Goal: Answer question/provide support: Share knowledge or assist other users

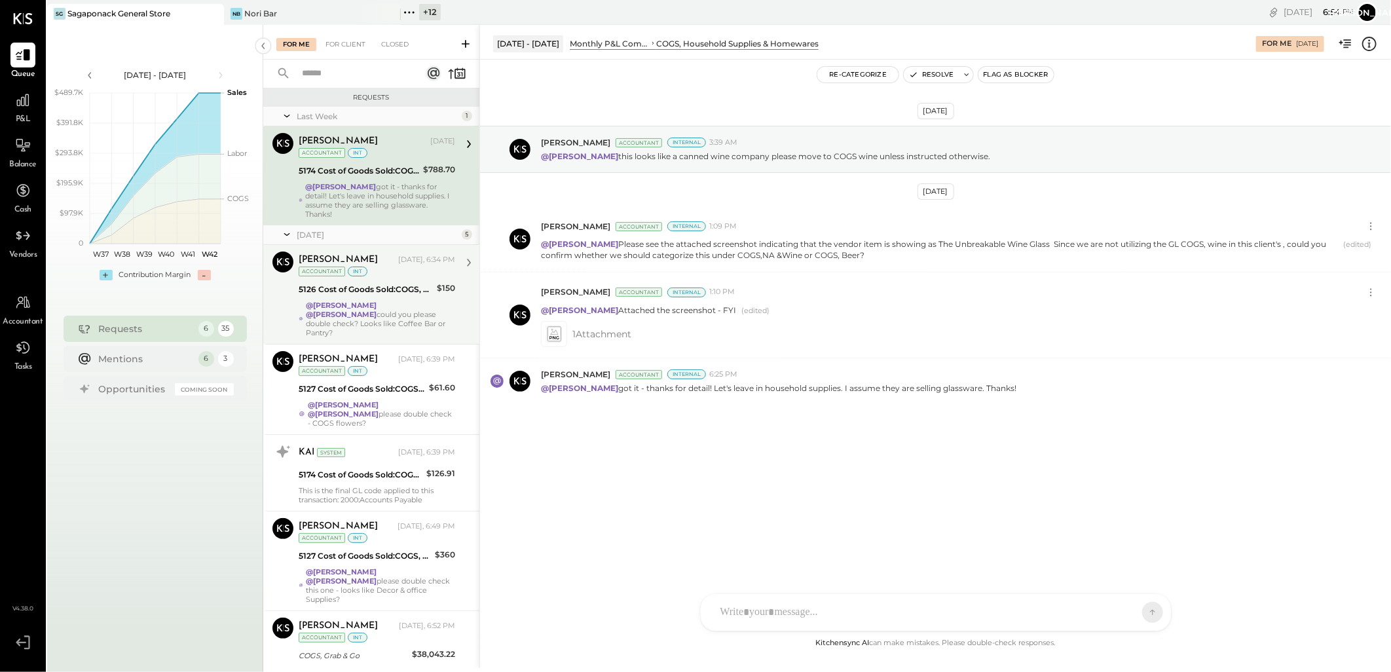
click at [381, 286] on div "5126 Cost of Goods Sold:COGS, House Made Food:COGS, Breakfast" at bounding box center [366, 289] width 134 height 13
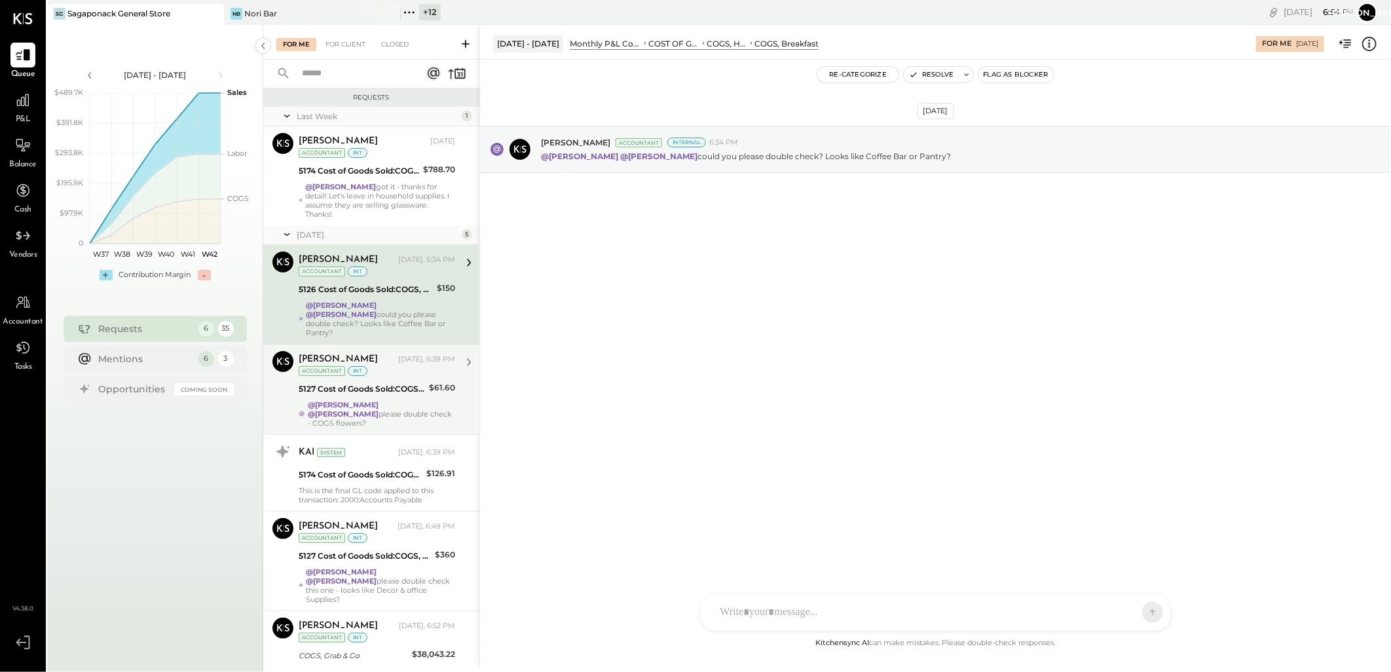
click at [364, 402] on div "@[PERSON_NAME] @[PERSON_NAME] please double check - COGS flowers?" at bounding box center [381, 414] width 147 height 28
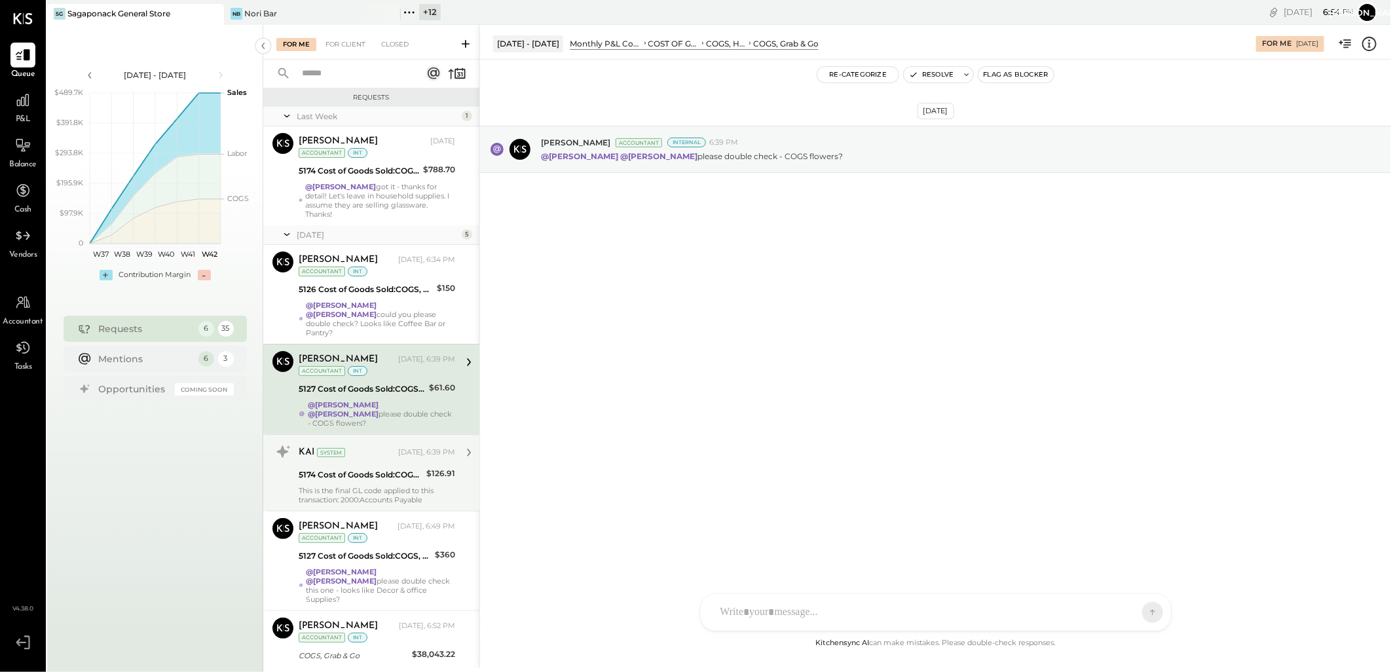
click at [362, 446] on div "KAI System" at bounding box center [347, 452] width 97 height 13
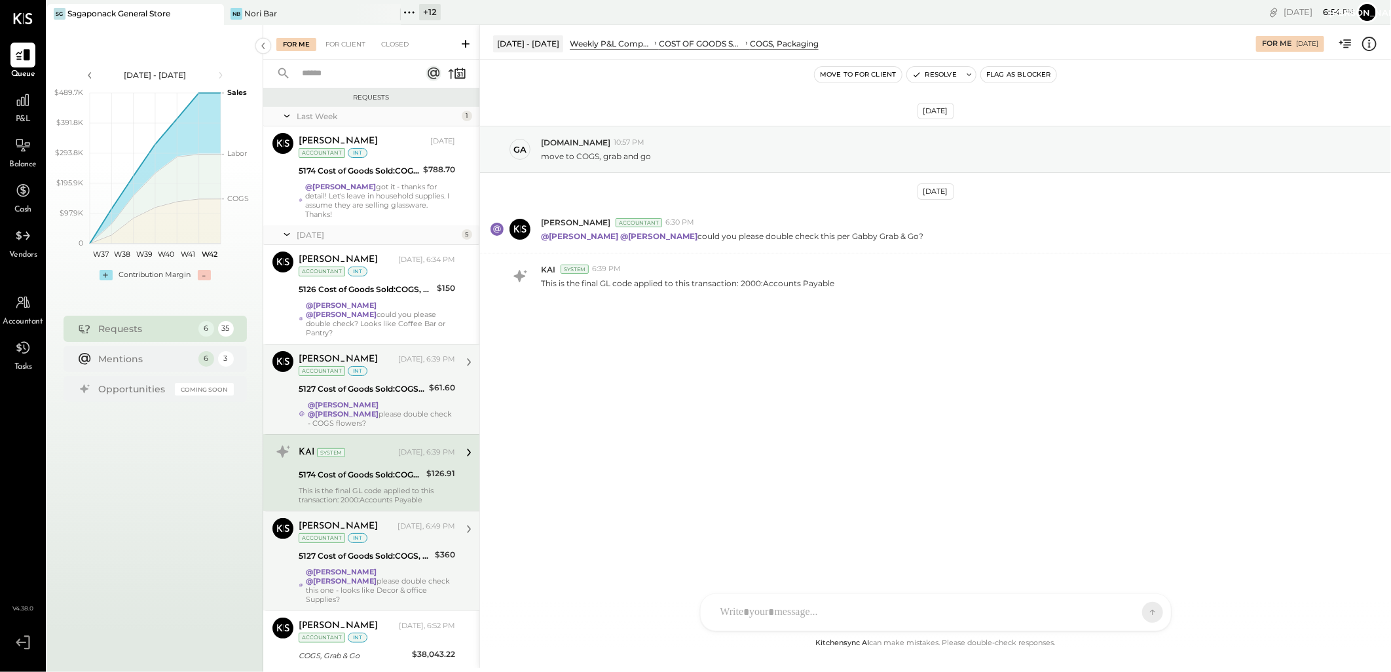
click at [354, 567] on strong "@[PERSON_NAME]" at bounding box center [341, 571] width 71 height 9
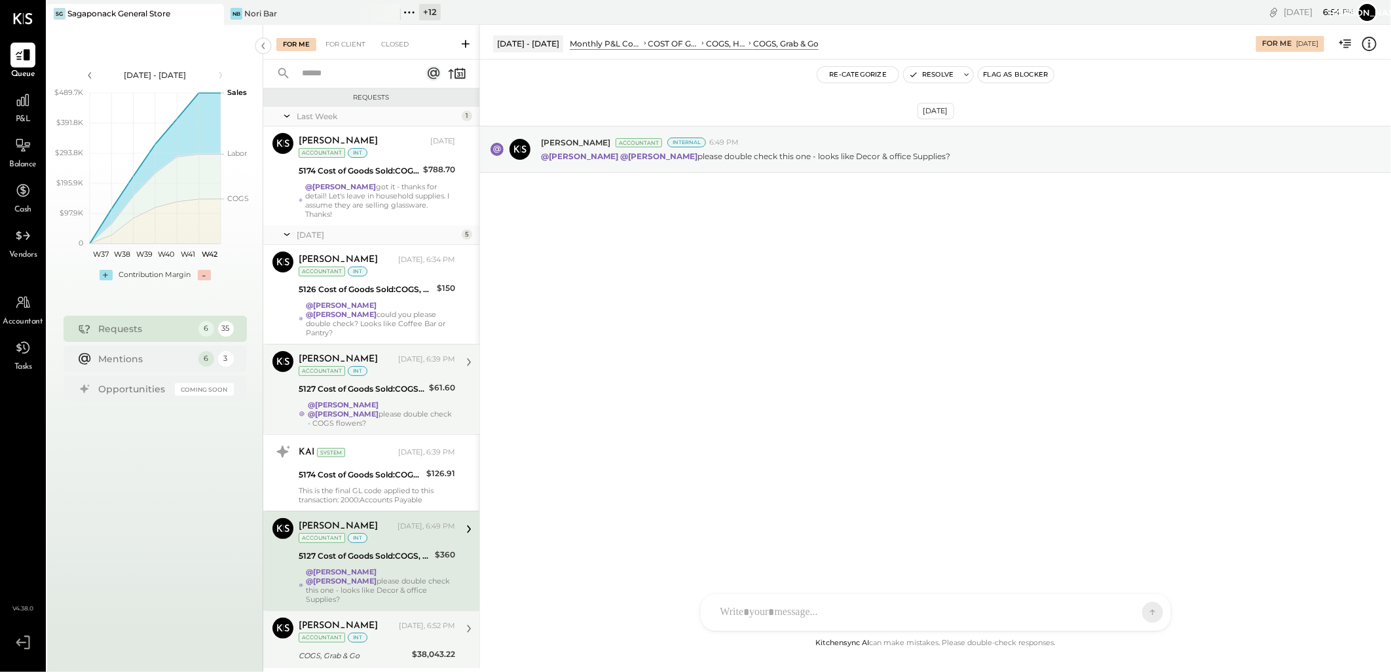
click at [358, 620] on div "[PERSON_NAME]" at bounding box center [348, 626] width 98 height 13
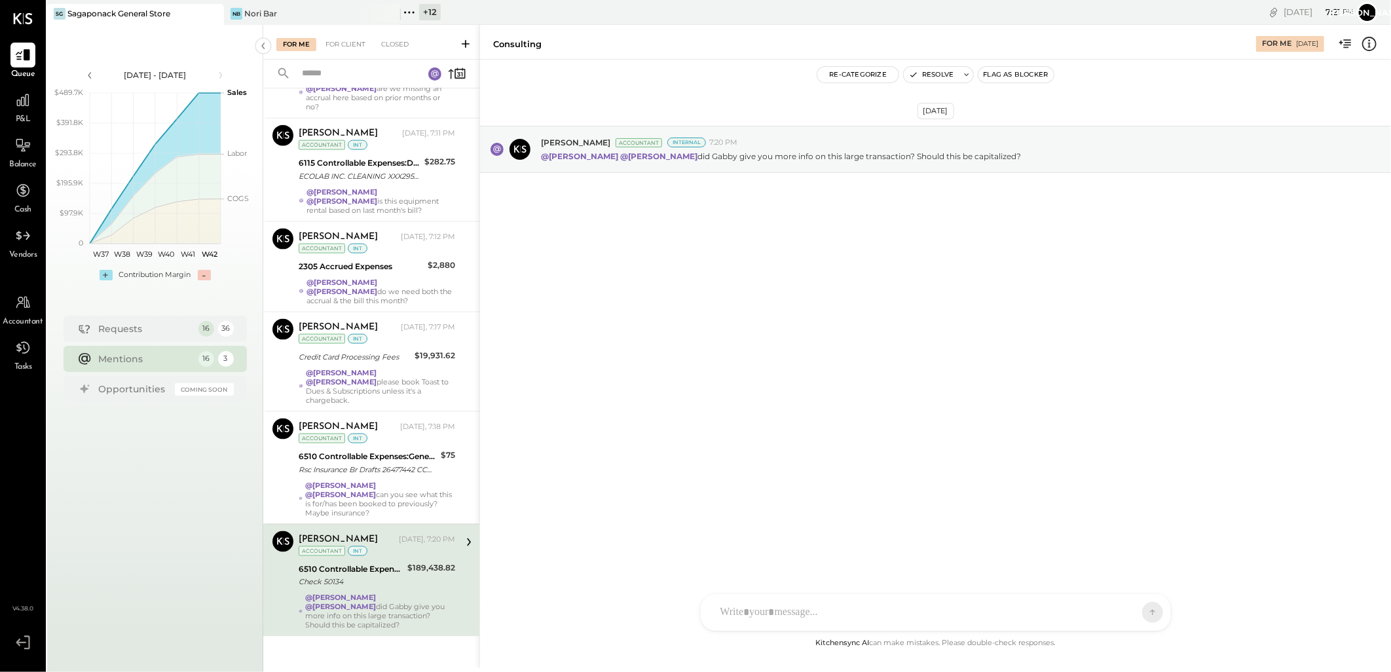
scroll to position [999, 0]
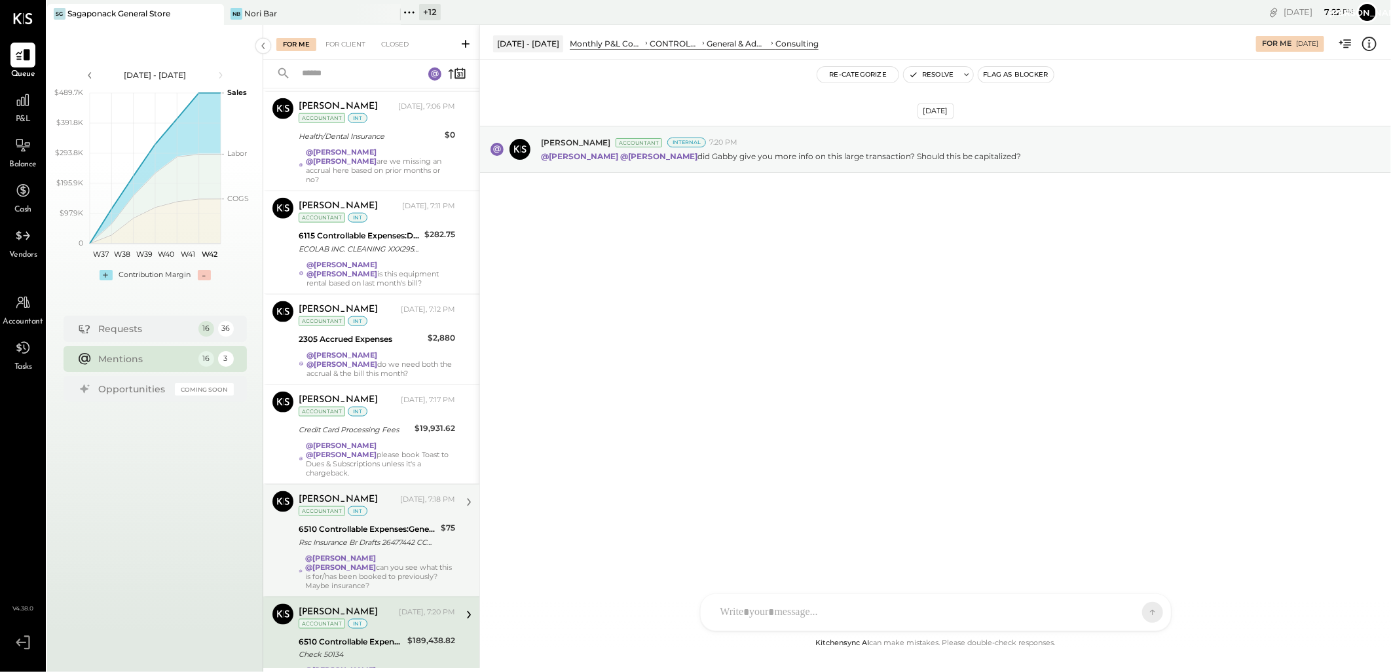
click at [380, 554] on div "@Janvi Soni @Ranjankumar Swain can you see what this is for/has been booked to …" at bounding box center [380, 572] width 150 height 37
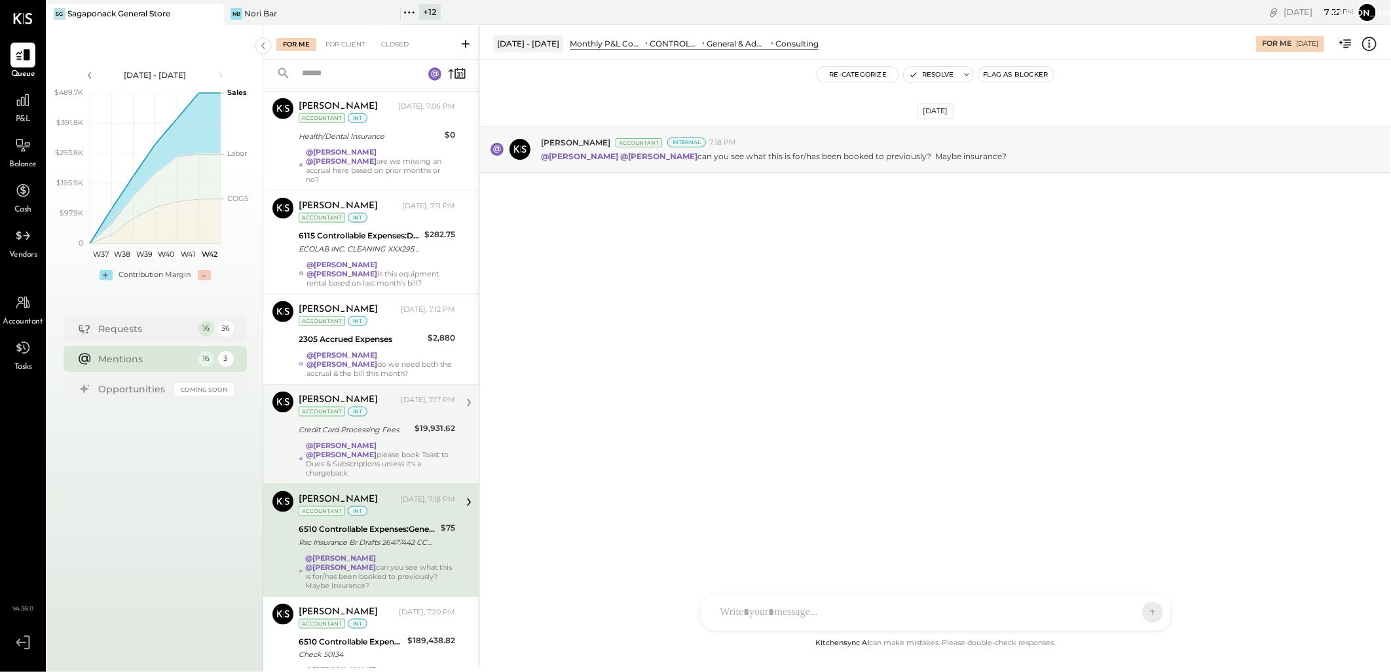
click at [354, 423] on div "Credit Card Processing Fees" at bounding box center [355, 429] width 112 height 13
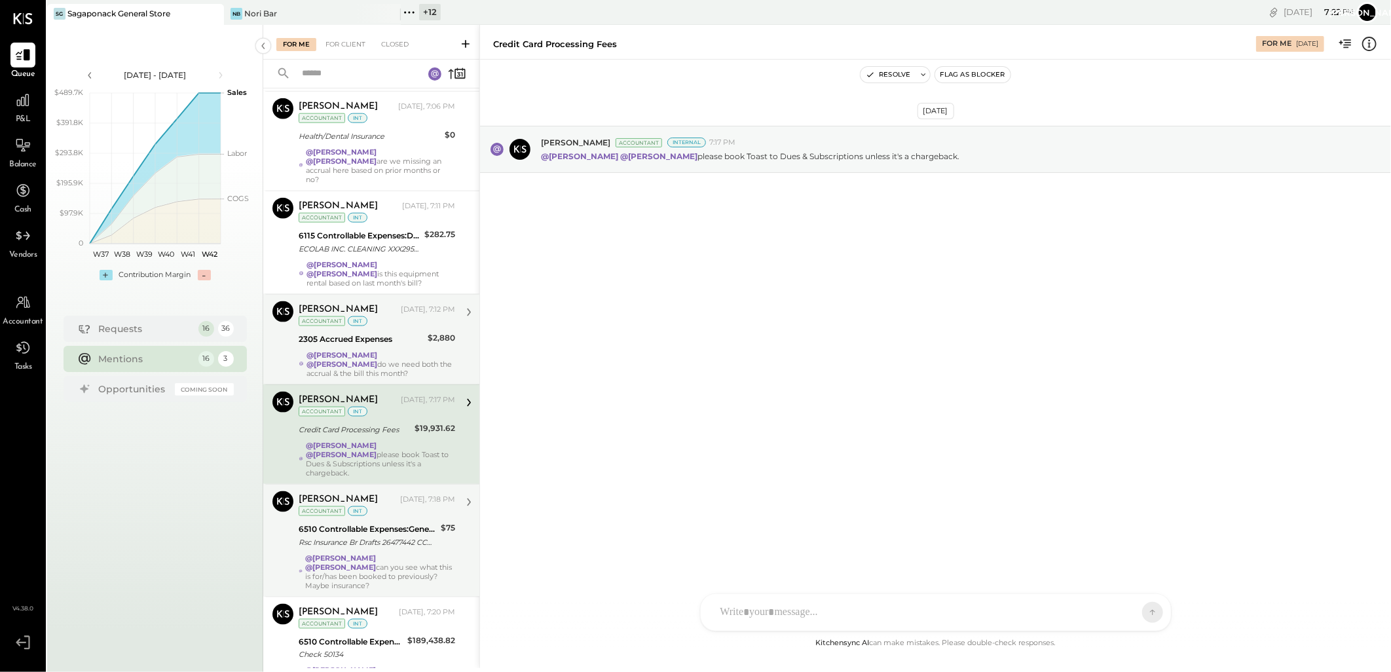
click at [344, 316] on div "Accountant int" at bounding box center [333, 321] width 69 height 10
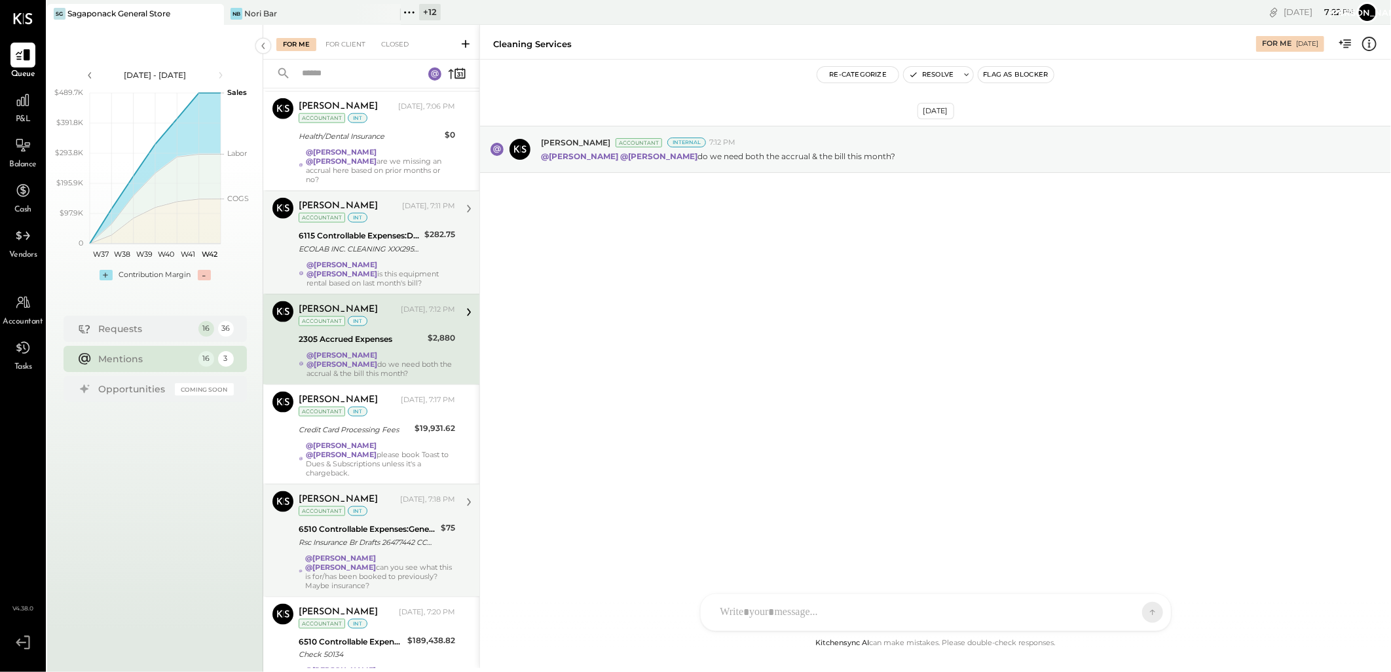
click at [350, 260] on div "@Janvi Soni @Ranjankumar Swain is this equipment rental based on last month's b…" at bounding box center [381, 274] width 149 height 28
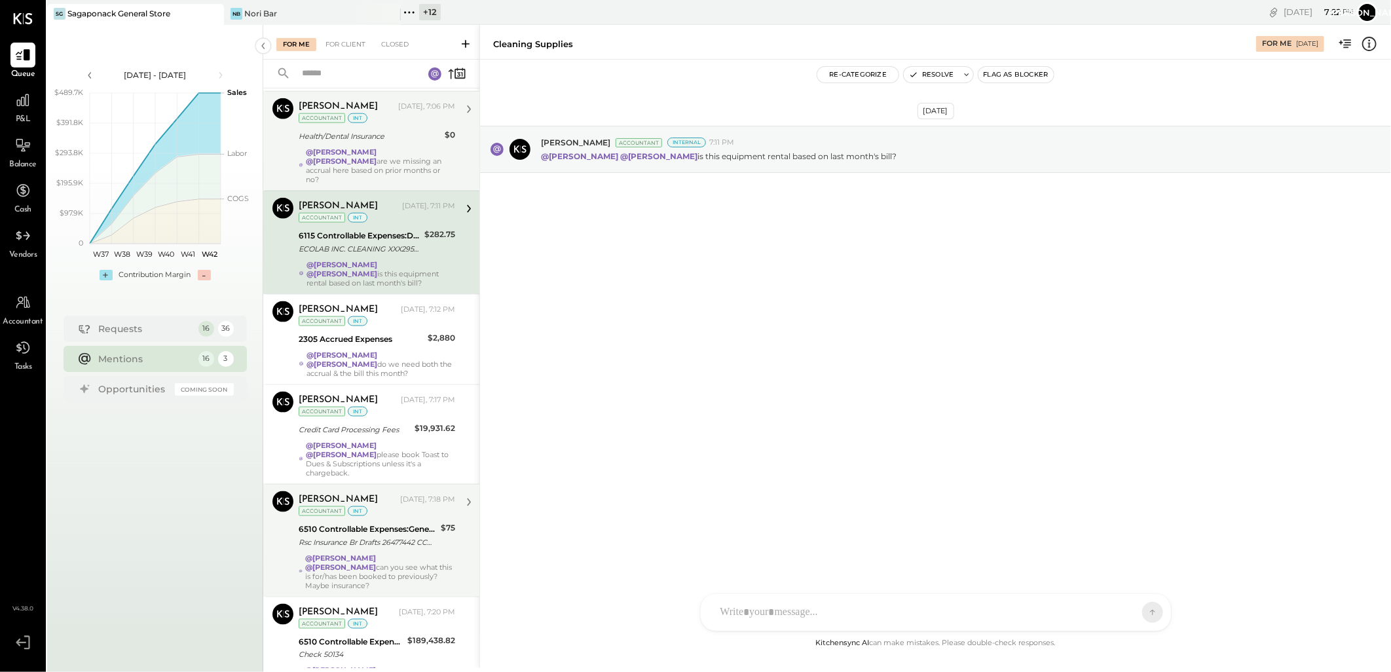
click at [374, 147] on div "@Janvi Soni @Ranjankumar Swain are we missing an accrual here based on prior mo…" at bounding box center [380, 165] width 149 height 37
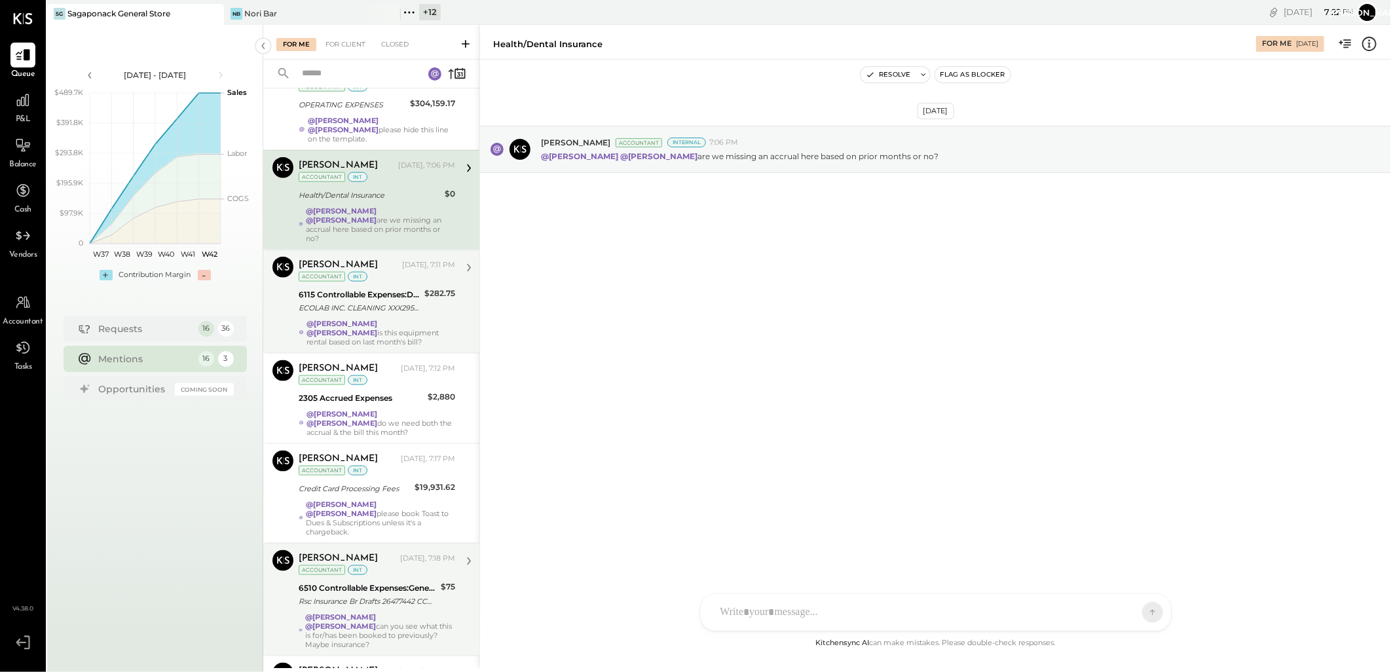
scroll to position [854, 0]
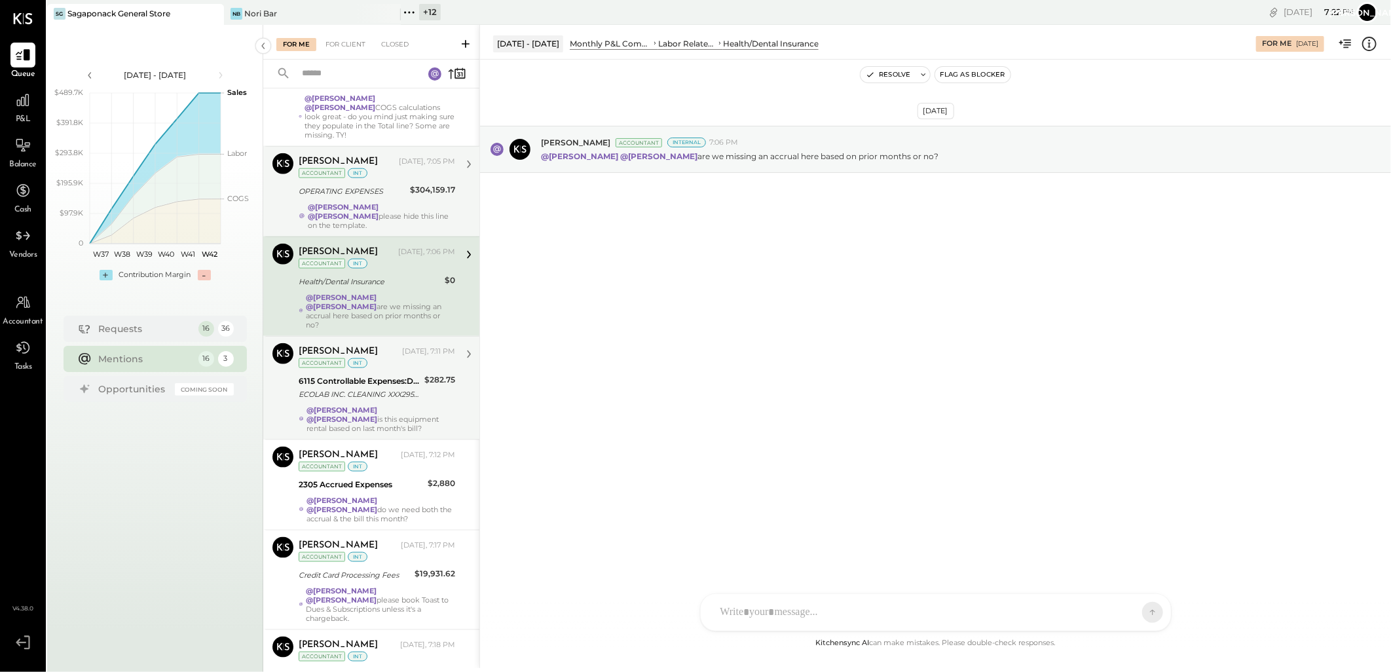
click at [402, 164] on div "Margot Bloch Today, 7:05 PM Accountant int OPERATING EXPENSES $304,159.17 @Ranj…" at bounding box center [377, 191] width 157 height 77
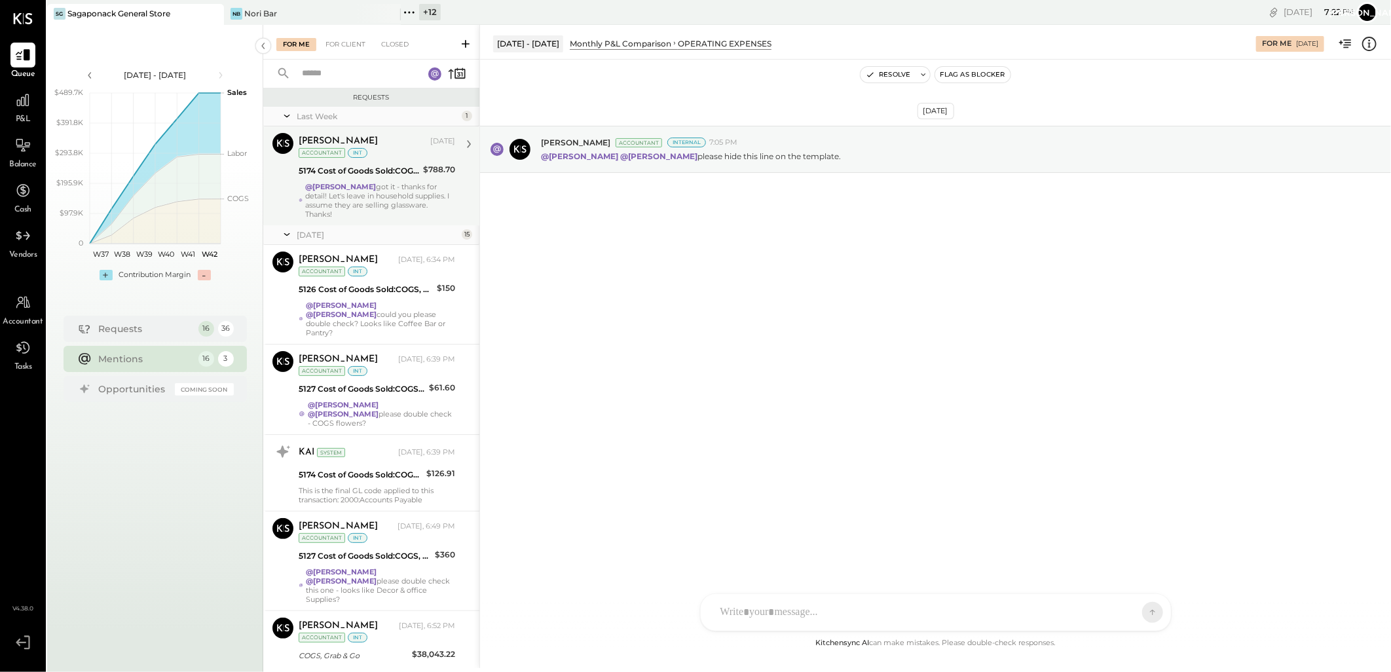
click at [367, 163] on div "5174 Cost of Goods Sold:COGS, Retail & Market:COGS, Household Supplies & Homewa…" at bounding box center [359, 171] width 121 height 16
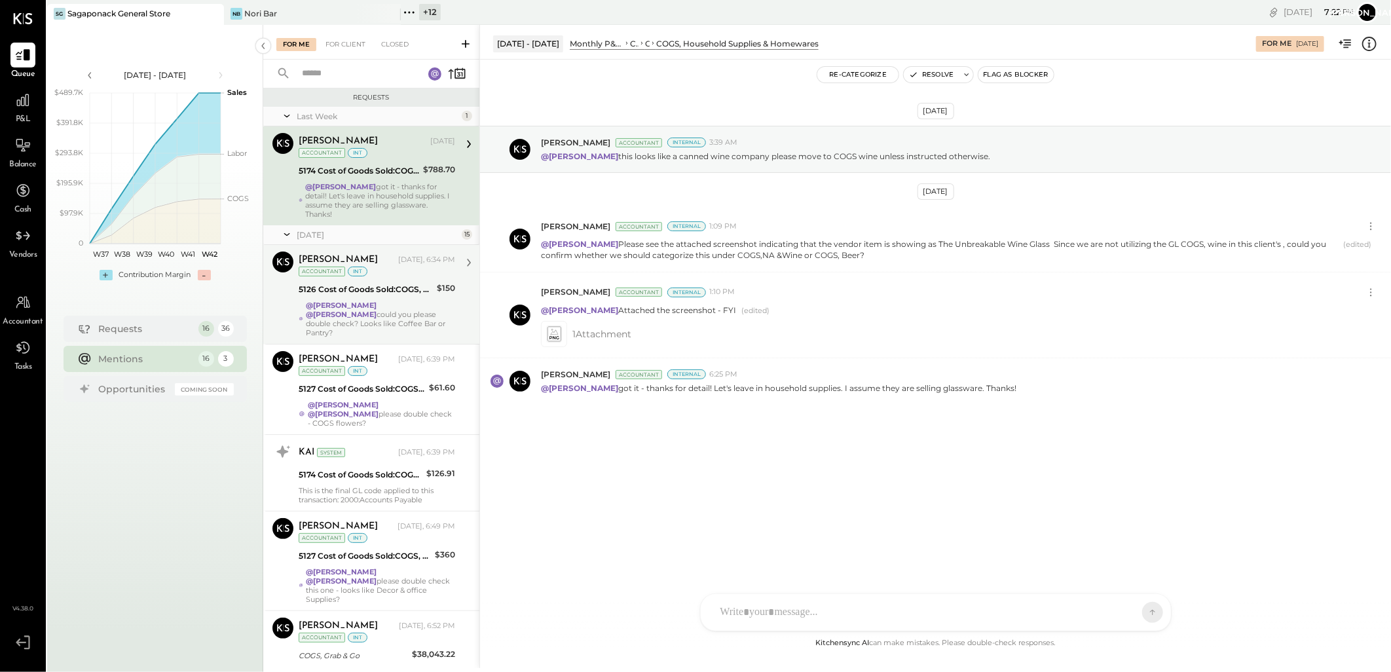
click at [386, 310] on div "@Janvi Soni @Ranjankumar Swain could you please double check? Looks like Coffee…" at bounding box center [380, 319] width 149 height 37
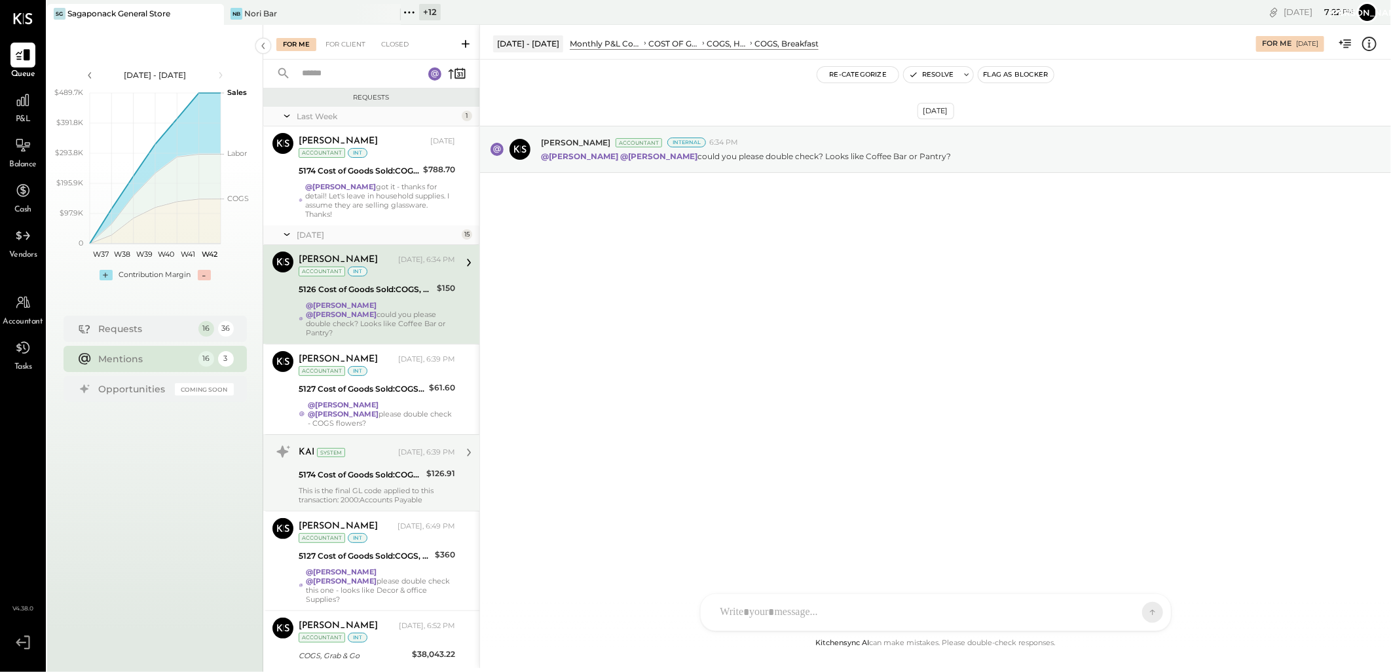
click at [381, 446] on div "KAI System" at bounding box center [347, 452] width 97 height 13
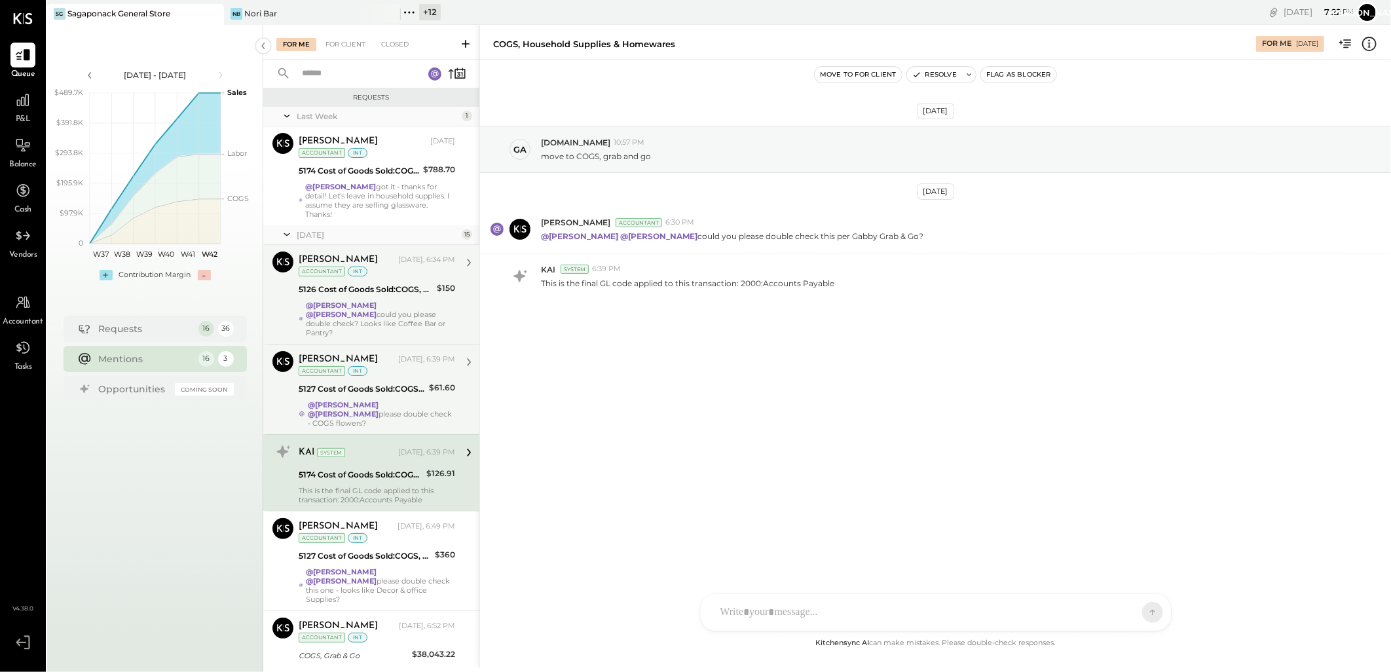
click at [367, 390] on div "Margot Bloch Today, 6:39 PM Accountant int 5127 Cost of Goods Sold:COGS, House …" at bounding box center [377, 389] width 157 height 77
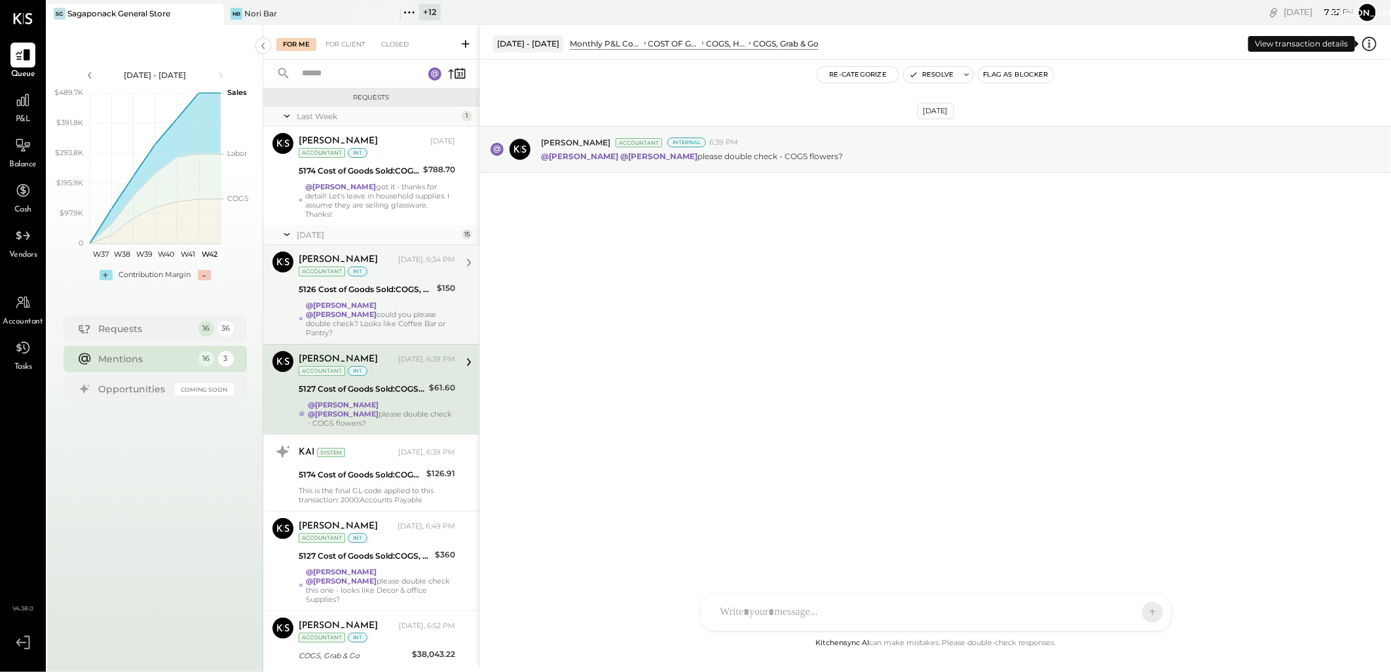
click at [1371, 45] on icon at bounding box center [1369, 43] width 17 height 17
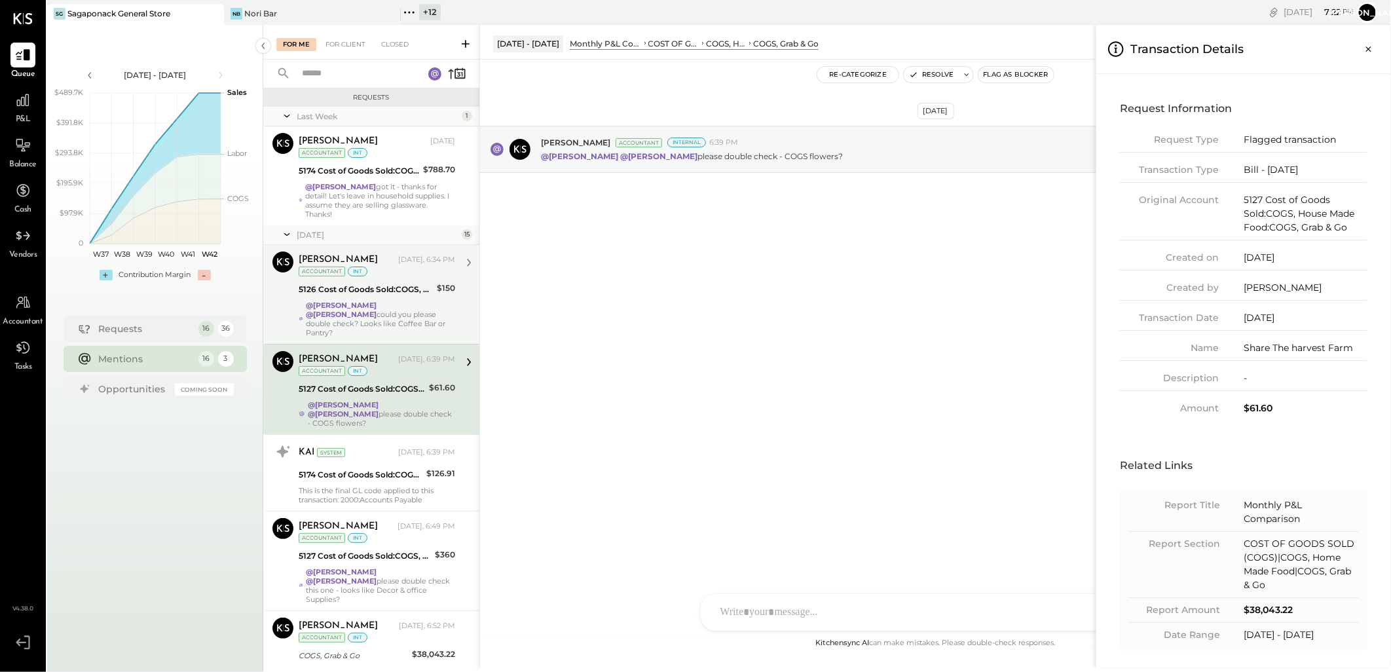
drag, startPoint x: 1266, startPoint y: 165, endPoint x: 1328, endPoint y: 164, distance: 61.6
click at [1328, 164] on div "Bill - 09-04-2025" at bounding box center [1306, 170] width 124 height 14
copy div "09-04-2025"
click at [1361, 48] on button "Close panel" at bounding box center [1369, 49] width 24 height 24
